Goal: Check status

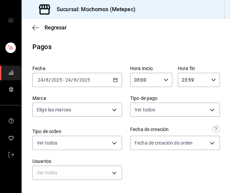
scroll to position [181, 0]
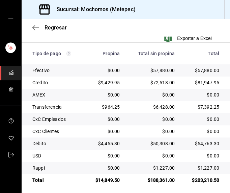
click at [27, 120] on td "CxC Empleados" at bounding box center [53, 119] width 63 height 12
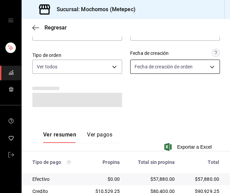
scroll to position [189, 0]
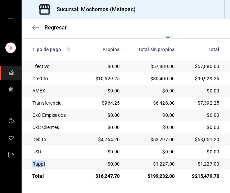
drag, startPoint x: 39, startPoint y: 164, endPoint x: 51, endPoint y: 166, distance: 11.7
click at [51, 166] on td "Rappi" at bounding box center [53, 163] width 63 height 12
click at [32, 48] on div "Tipo de pago" at bounding box center [55, 49] width 47 height 5
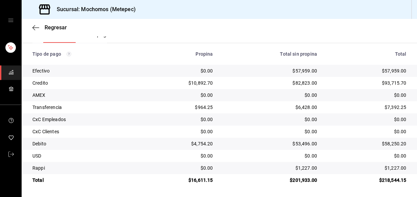
scroll to position [114, 0]
